Goal: Information Seeking & Learning: Learn about a topic

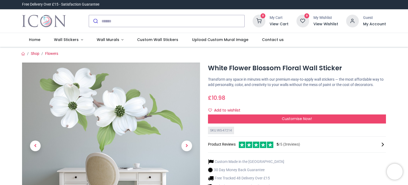
click at [390, 91] on div "White Flower Blossom Floral Wall Sticker https://www.iconwallstickers.co.uk/whi…" at bounding box center [297, 159] width 186 height 195
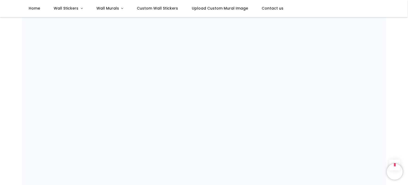
scroll to position [426, 0]
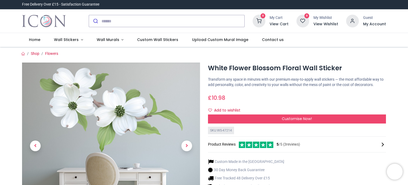
click at [337, 168] on div "Custom Made in the UK 30 Day Money Back Guarantee Free Tracked 48 Delivery Over…" at bounding box center [297, 177] width 178 height 45
click at [186, 148] on span "Next" at bounding box center [187, 145] width 11 height 11
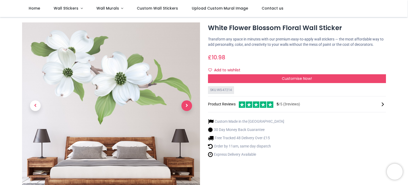
scroll to position [21, 0]
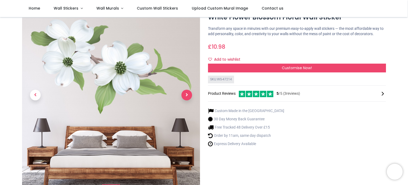
click at [186, 94] on span "Next" at bounding box center [187, 95] width 11 height 11
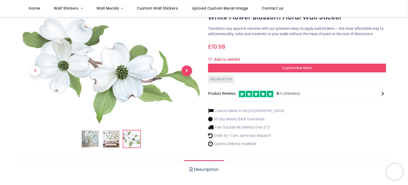
click at [186, 94] on link at bounding box center [187, 70] width 27 height 73
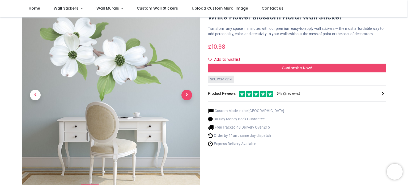
click at [186, 94] on span "Next" at bounding box center [187, 95] width 11 height 11
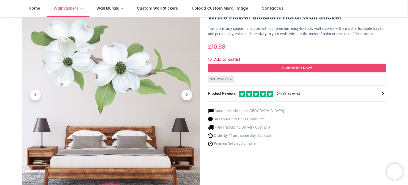
click at [65, 10] on span "Wall Stickers" at bounding box center [66, 8] width 25 height 5
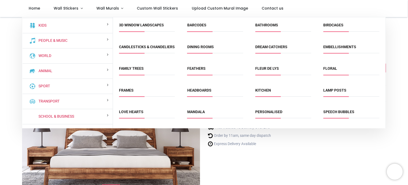
scroll to position [40, 0]
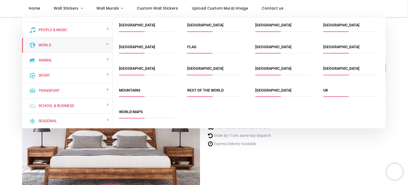
click at [151, 17] on div "[GEOGRAPHIC_DATA]" at bounding box center [147, 28] width 68 height 22
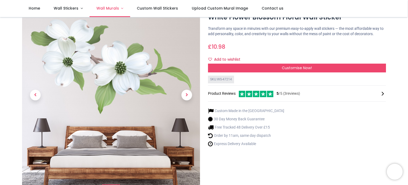
click at [107, 8] on span "Wall Murals" at bounding box center [108, 8] width 23 height 5
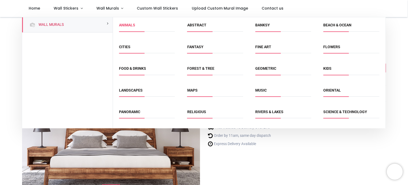
click at [131, 27] on link "Animals" at bounding box center [127, 25] width 16 height 4
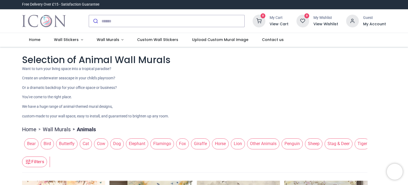
click at [314, 49] on div "Pricelist : Public Pricelist Public Pricelist" at bounding box center [204, 51] width 364 height 4
click at [69, 39] on span "Wall Stickers" at bounding box center [66, 39] width 25 height 5
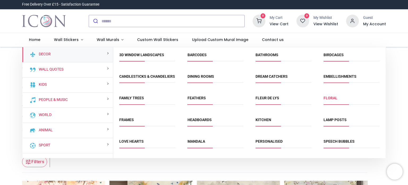
click at [332, 100] on link "Floral" at bounding box center [331, 98] width 14 height 4
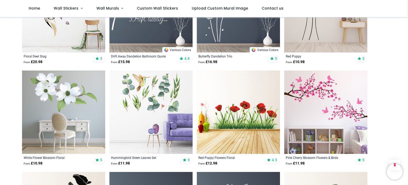
scroll to position [479, 0]
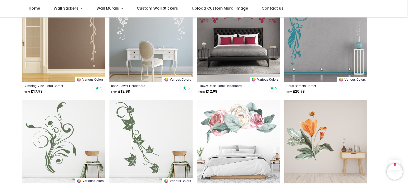
scroll to position [1404, 0]
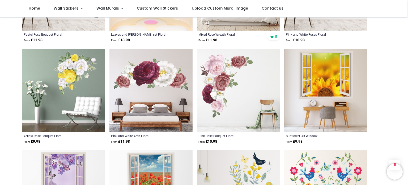
scroll to position [2000, 0]
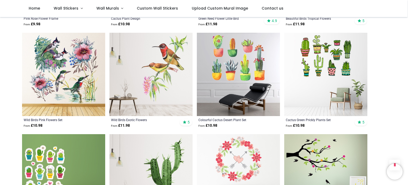
scroll to position [2766, 0]
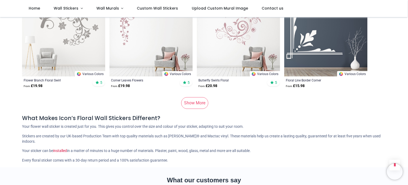
scroll to position [3564, 0]
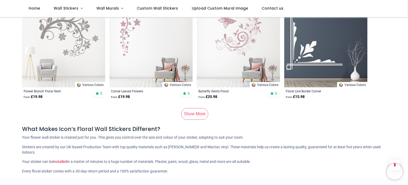
click at [190, 109] on link "Show More" at bounding box center [194, 114] width 27 height 12
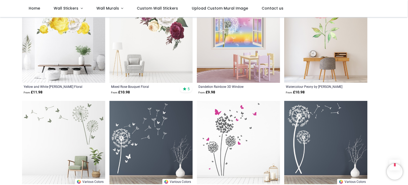
scroll to position [4181, 0]
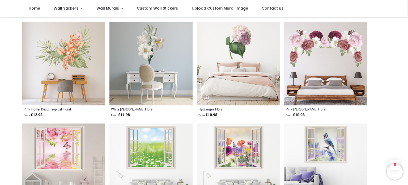
scroll to position [5574, 0]
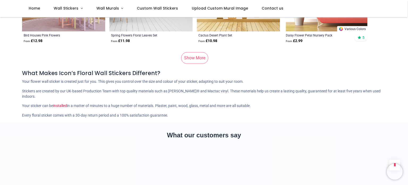
scroll to position [7166, 0]
click at [190, 52] on link "Show More" at bounding box center [194, 58] width 27 height 12
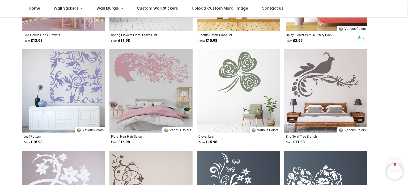
click at [190, 132] on div "Floral Hair Hair Salon From £ 16.98" at bounding box center [151, 139] width 83 height 14
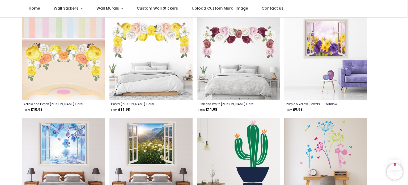
scroll to position [7719, 0]
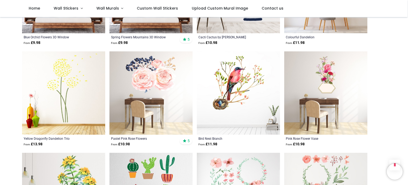
scroll to position [8721, 0]
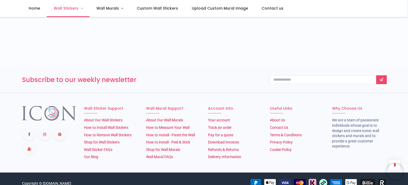
click at [67, 9] on span "Wall Stickers" at bounding box center [66, 8] width 25 height 5
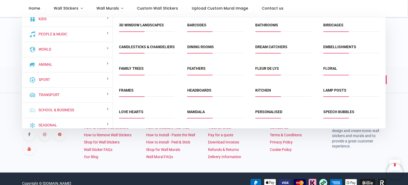
scroll to position [40, 0]
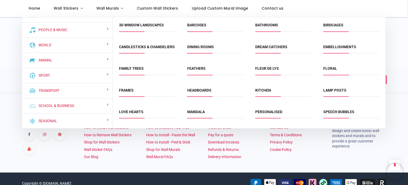
click at [195, 75] on span "Feathers" at bounding box center [215, 70] width 56 height 9
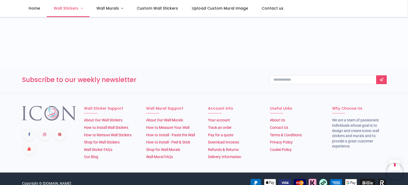
click at [67, 7] on span "Wall Stickers" at bounding box center [66, 8] width 25 height 5
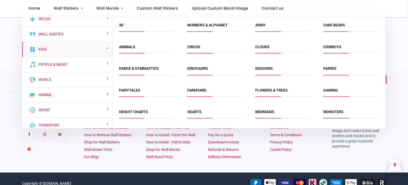
scroll to position [0, 0]
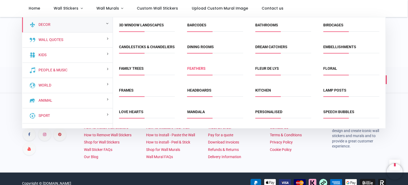
click at [198, 70] on link "Feathers" at bounding box center [196, 68] width 18 height 4
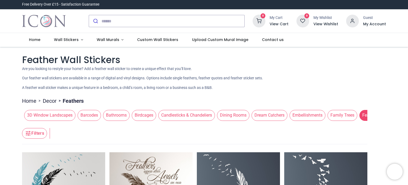
click at [300, 68] on p "Are you looking to restyle your home? Add a feather wall sticker to create a un…" at bounding box center [204, 68] width 364 height 5
